Goal: Task Accomplishment & Management: Complete application form

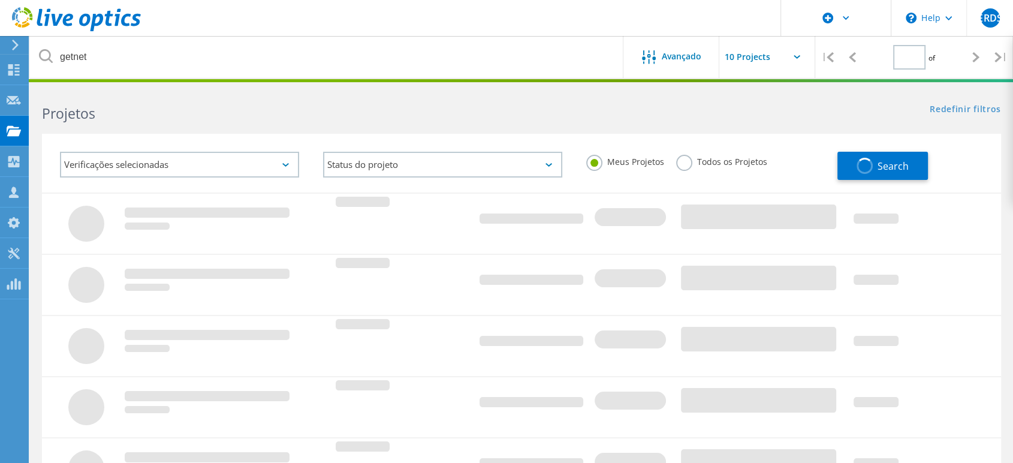
type input "1"
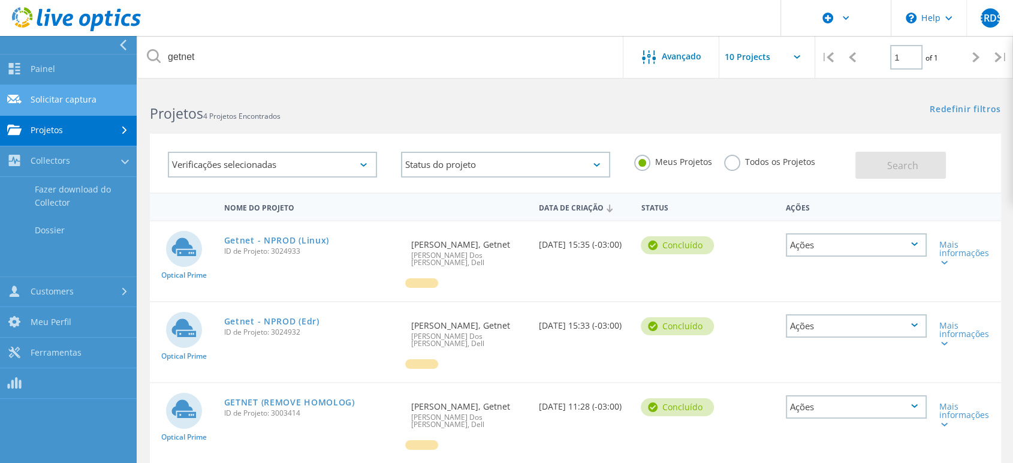
click at [78, 96] on link "Solicitar captura" at bounding box center [68, 100] width 137 height 31
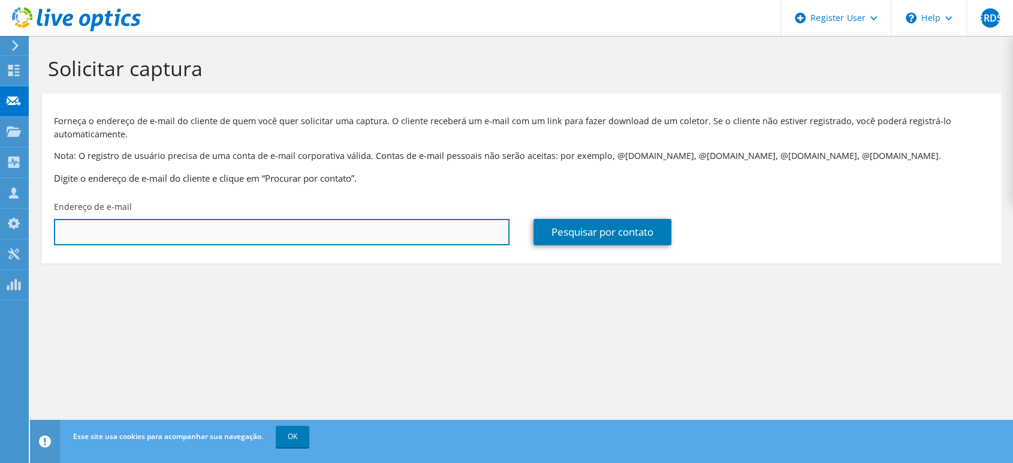
click at [294, 234] on input "text" at bounding box center [282, 232] width 456 height 26
click at [261, 233] on input "text" at bounding box center [282, 232] width 456 height 26
paste input "rodrigo.monteiro@motiva.com.br"
type input "rodrigo.monteiro@motiva.com.br"
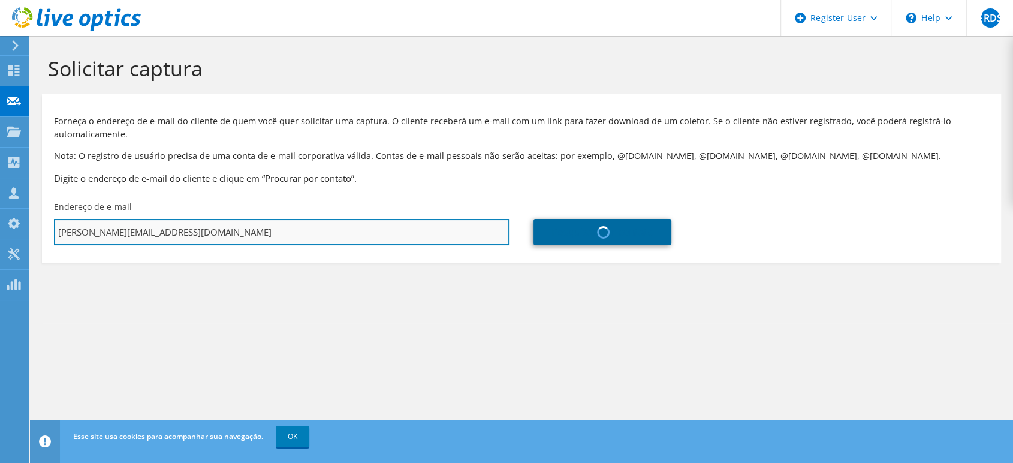
type input "CCR Companhia de Concessões Rodoviárias"
type input "Rodrigo"
type input "Monteiro"
type input "Brasil"
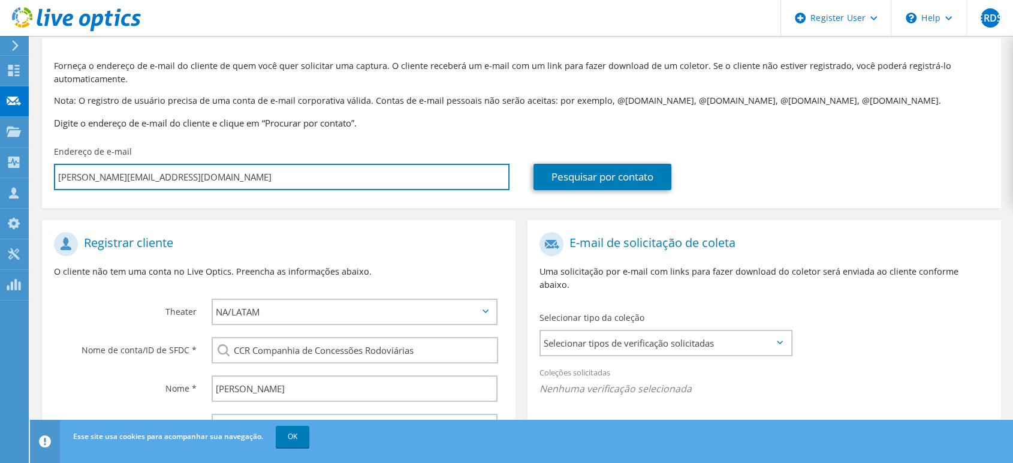
scroll to position [200, 0]
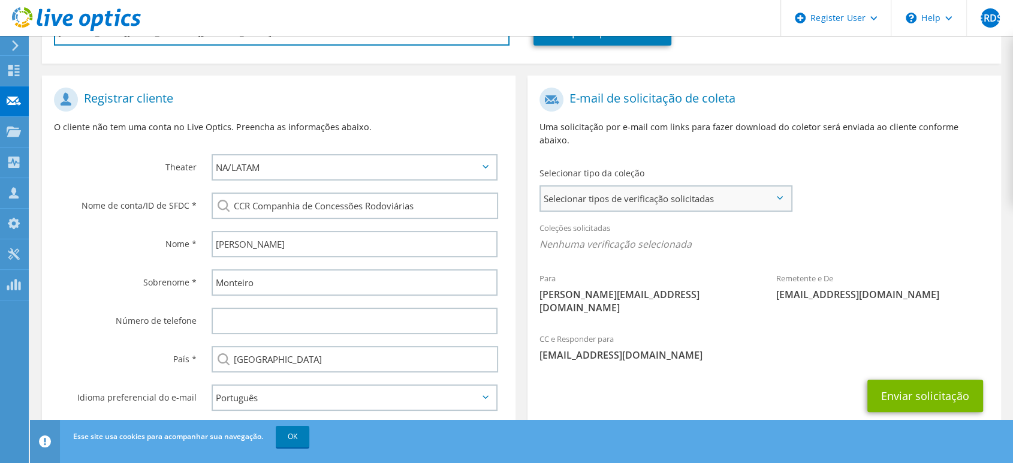
type input "rodrigo.monteiro@motiva.com.br"
click at [670, 186] on span "Selecionar tipos de verificação solicitadas" at bounding box center [666, 198] width 250 height 24
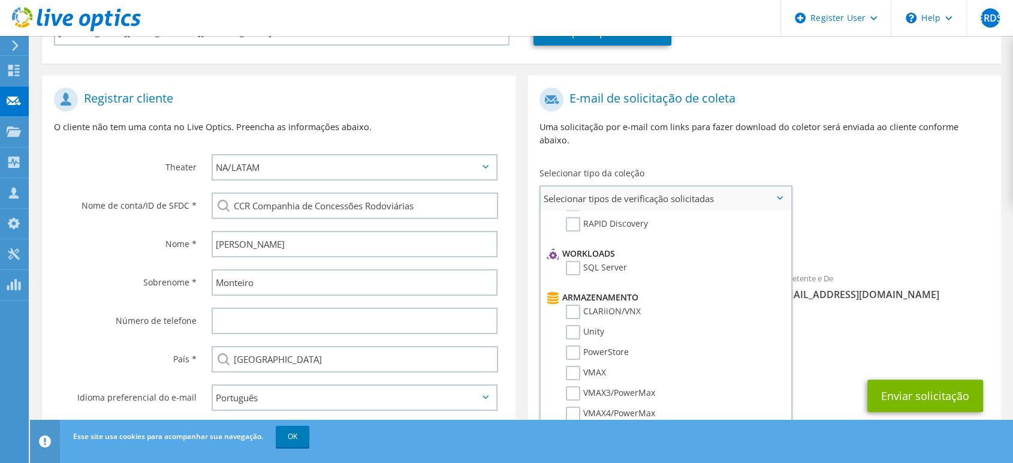
scroll to position [0, 0]
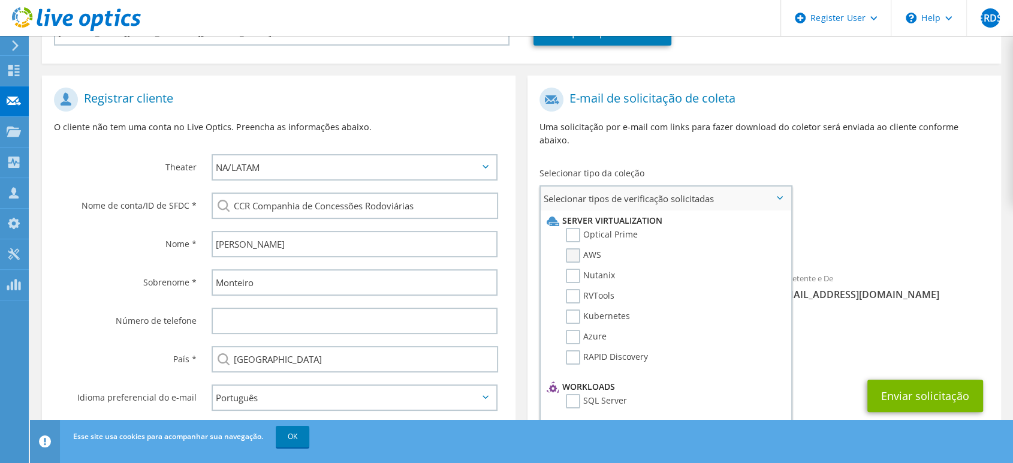
click at [576, 248] on label "AWS" at bounding box center [583, 255] width 35 height 14
click at [0, 0] on input "AWS" at bounding box center [0, 0] width 0 height 0
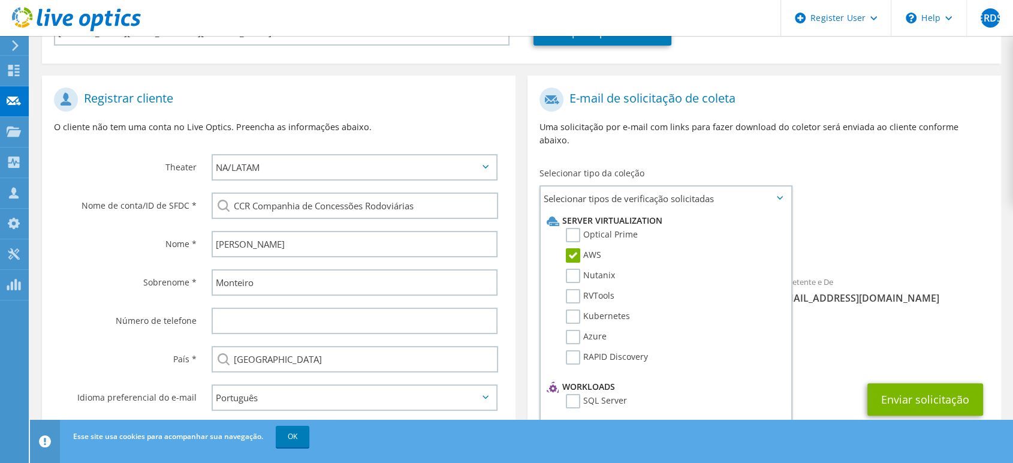
click at [849, 238] on span "AWS" at bounding box center [765, 247] width 450 height 20
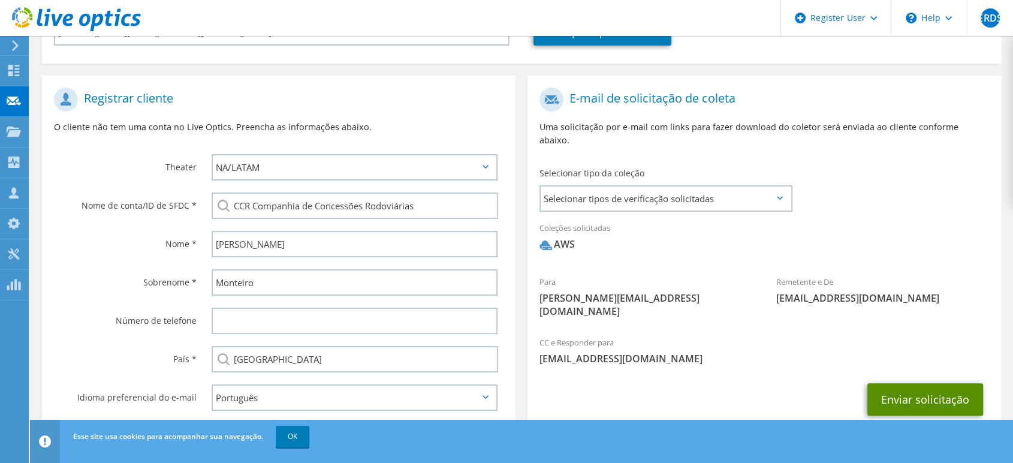
click at [934, 383] on button "Enviar solicitação" at bounding box center [926, 399] width 116 height 32
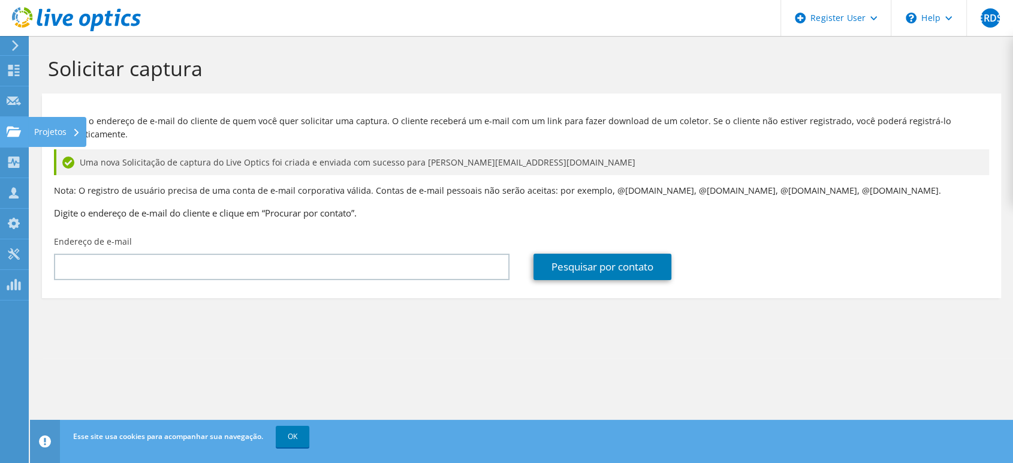
click at [12, 126] on use at bounding box center [14, 131] width 14 height 10
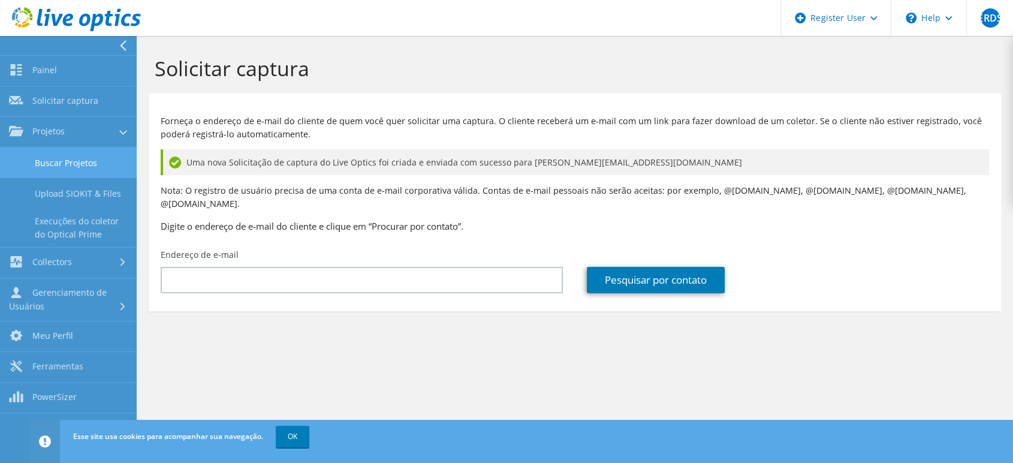
click at [59, 154] on link "Buscar Projetos" at bounding box center [68, 163] width 137 height 31
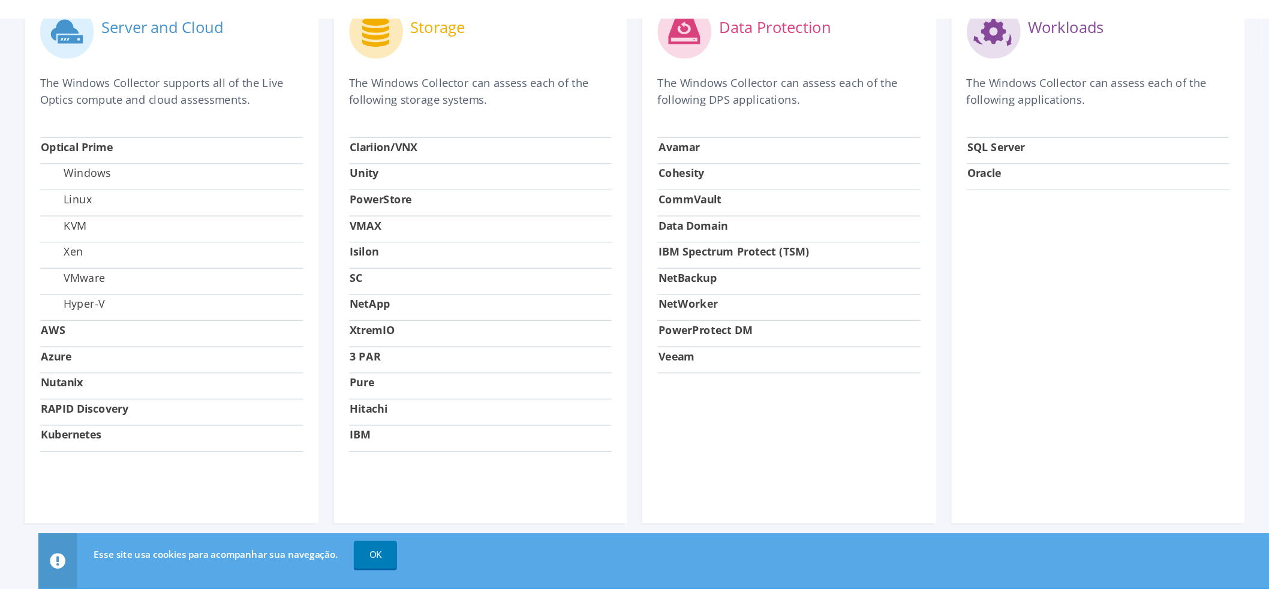
scroll to position [284, 0]
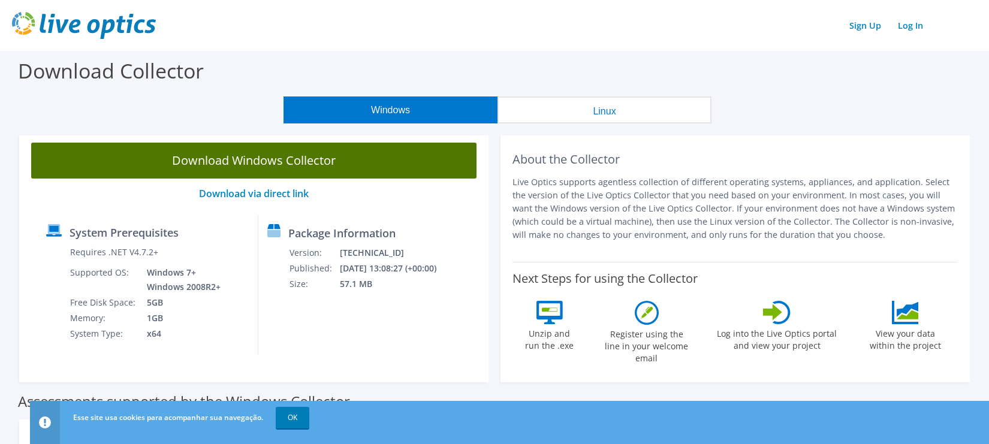
click at [380, 148] on link "Download Windows Collector" at bounding box center [254, 161] width 446 height 36
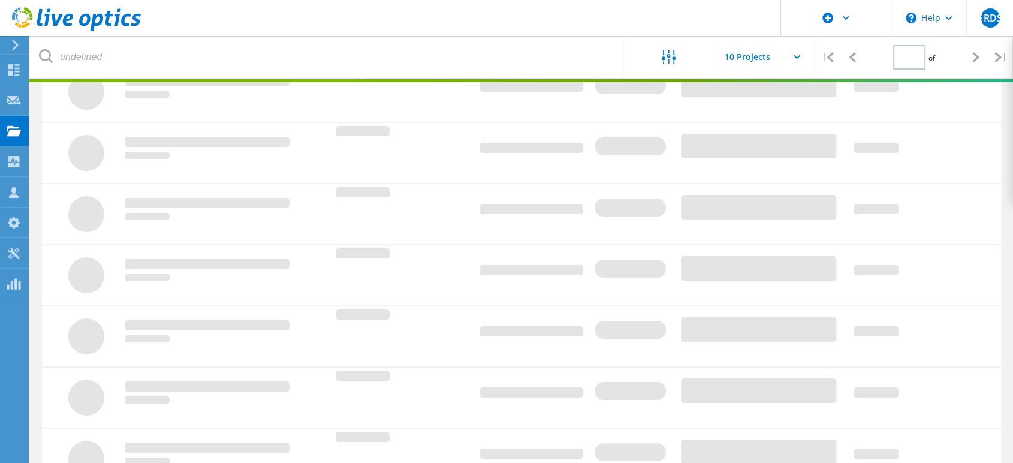
type input "1"
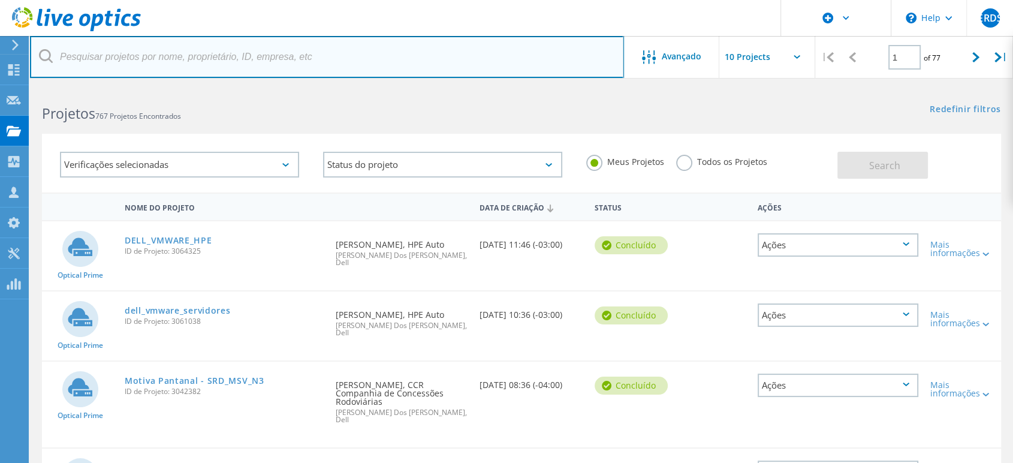
click at [356, 57] on input "text" at bounding box center [327, 57] width 594 height 42
type input "AWS"
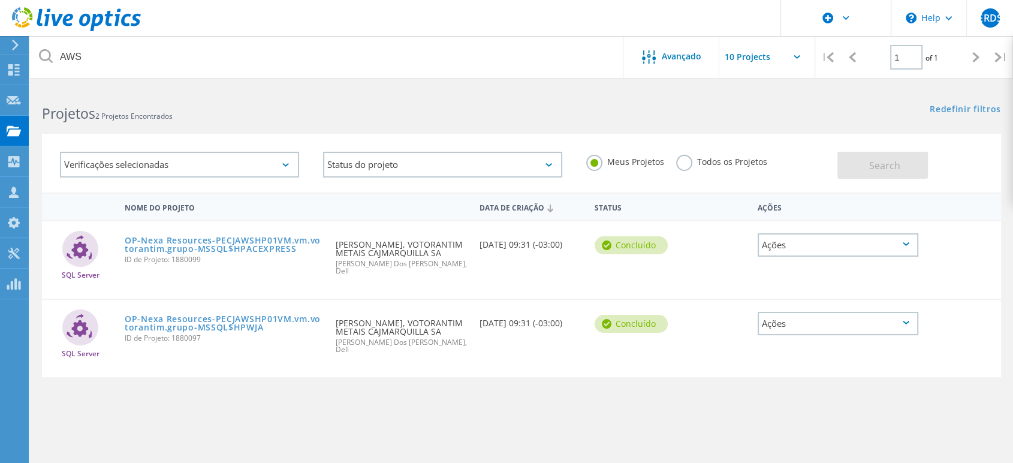
click at [706, 162] on label "Todos os Projetos" at bounding box center [721, 160] width 91 height 11
click at [0, 0] on input "Todos os Projetos" at bounding box center [0, 0] width 0 height 0
click at [864, 161] on button "Search" at bounding box center [883, 165] width 91 height 27
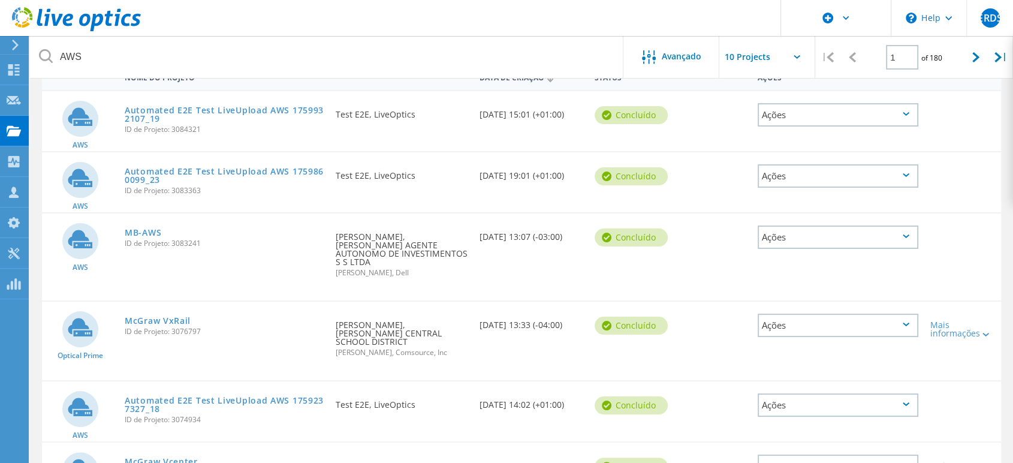
scroll to position [200, 0]
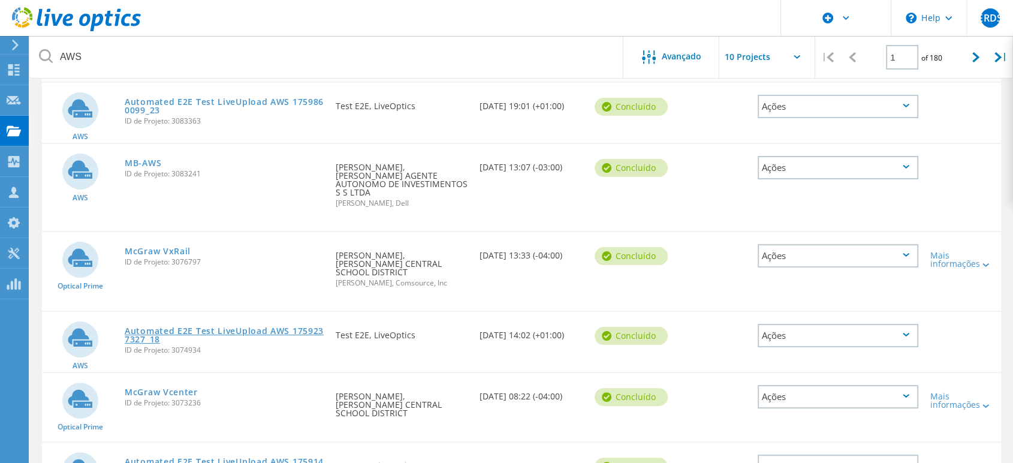
click at [176, 327] on link "Automated E2E Test LiveUpload AWS 1759237327_18" at bounding box center [224, 335] width 199 height 17
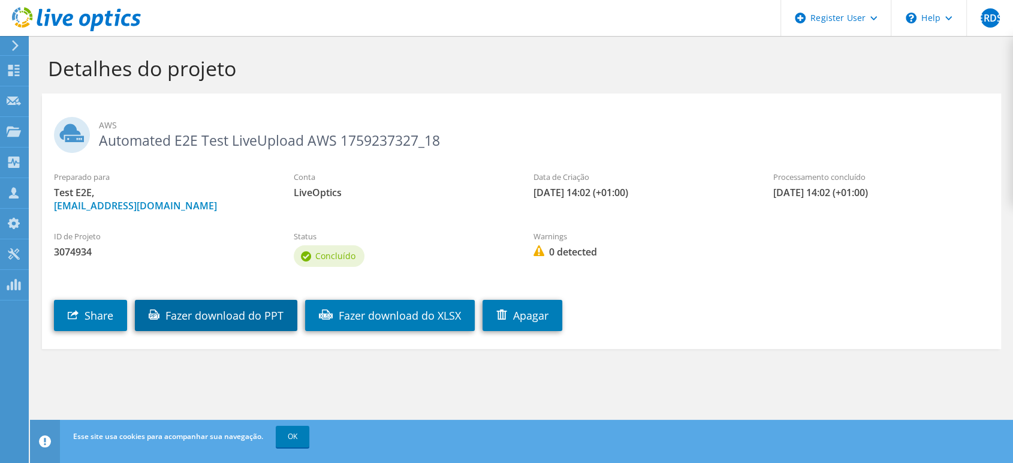
click at [225, 313] on link "Fazer download do PPT" at bounding box center [216, 315] width 163 height 31
